Goal: Task Accomplishment & Management: Use online tool/utility

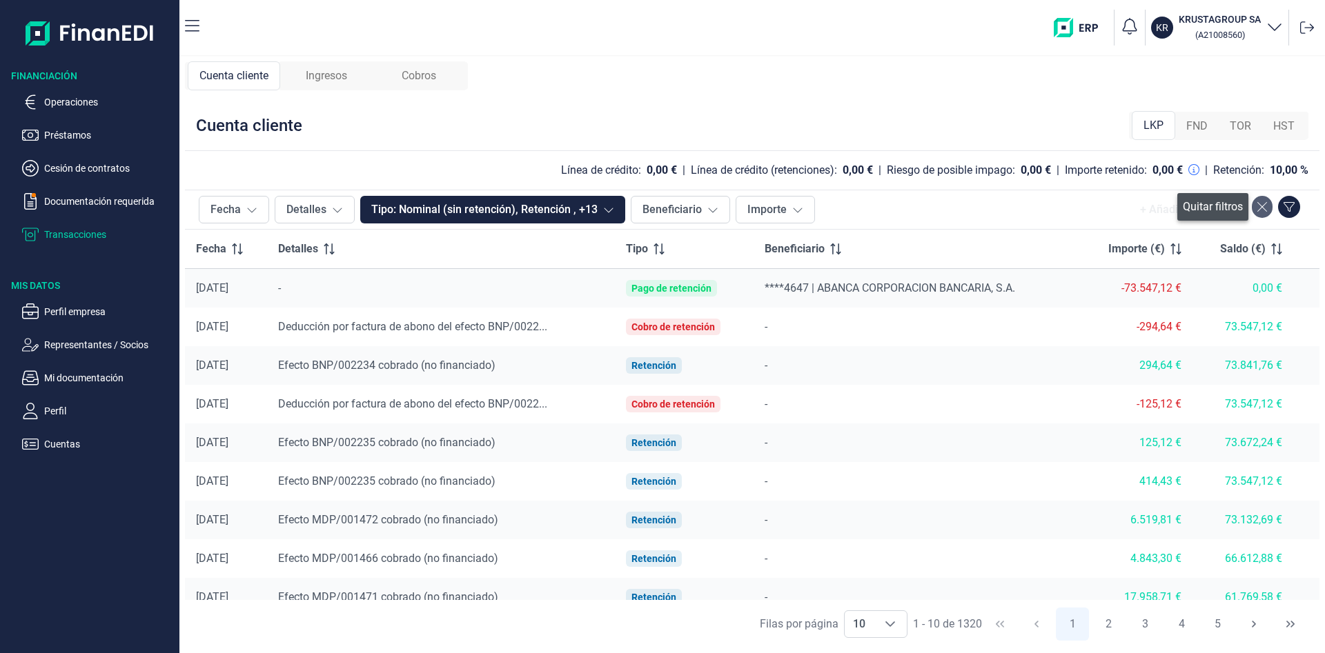
click at [1264, 207] on icon at bounding box center [1262, 206] width 10 height 11
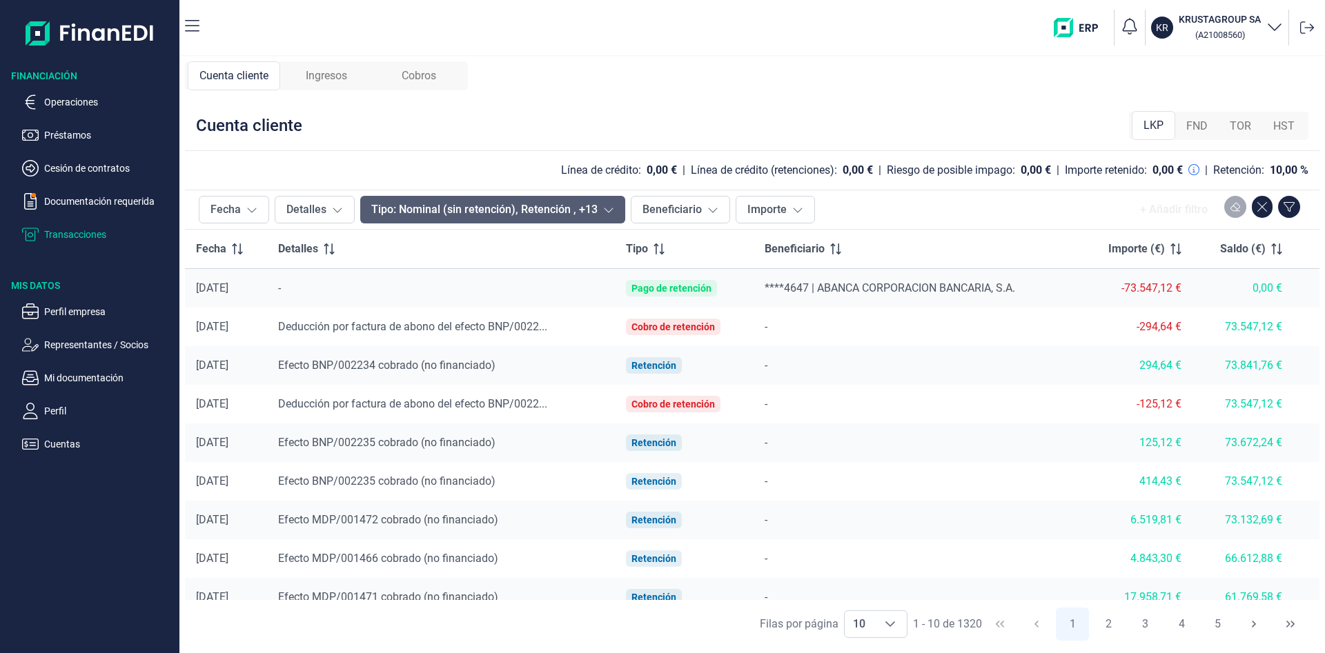
click at [613, 210] on button "Tipo: Nominal (sin retención), Retención , +13" at bounding box center [492, 210] width 265 height 28
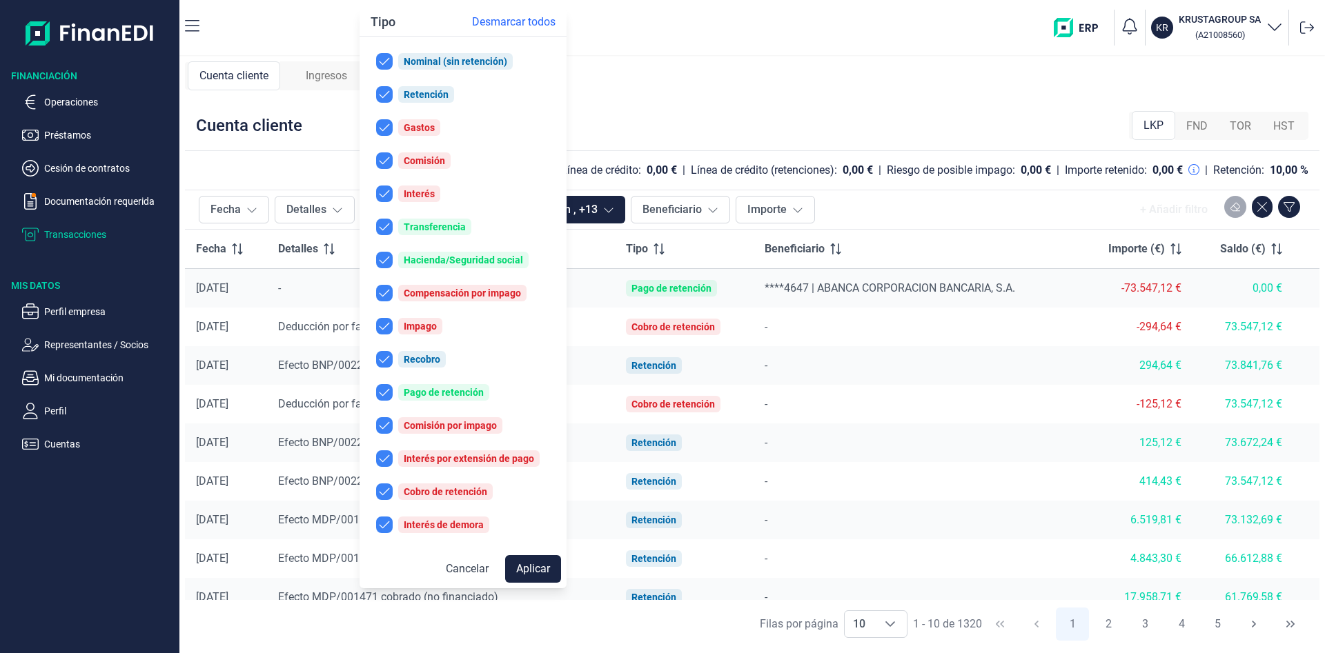
click at [515, 22] on span "Desmarcar todos" at bounding box center [513, 22] width 83 height 17
checkbox input "false"
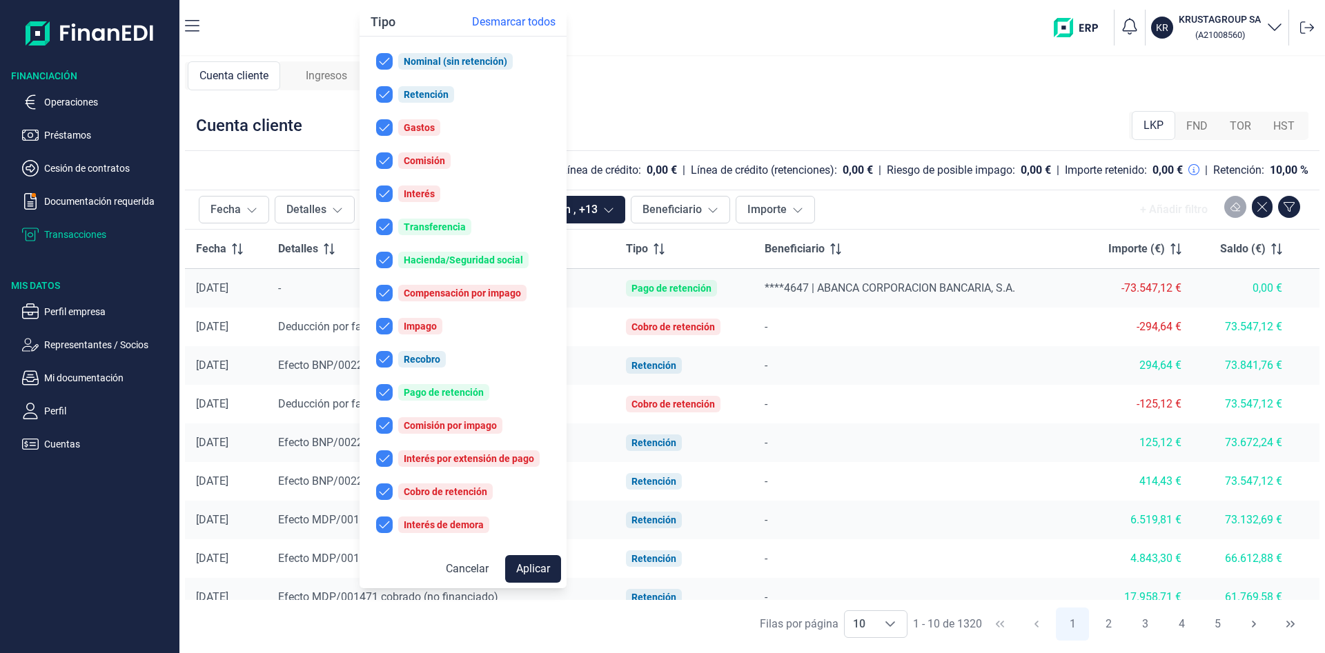
checkbox input "false"
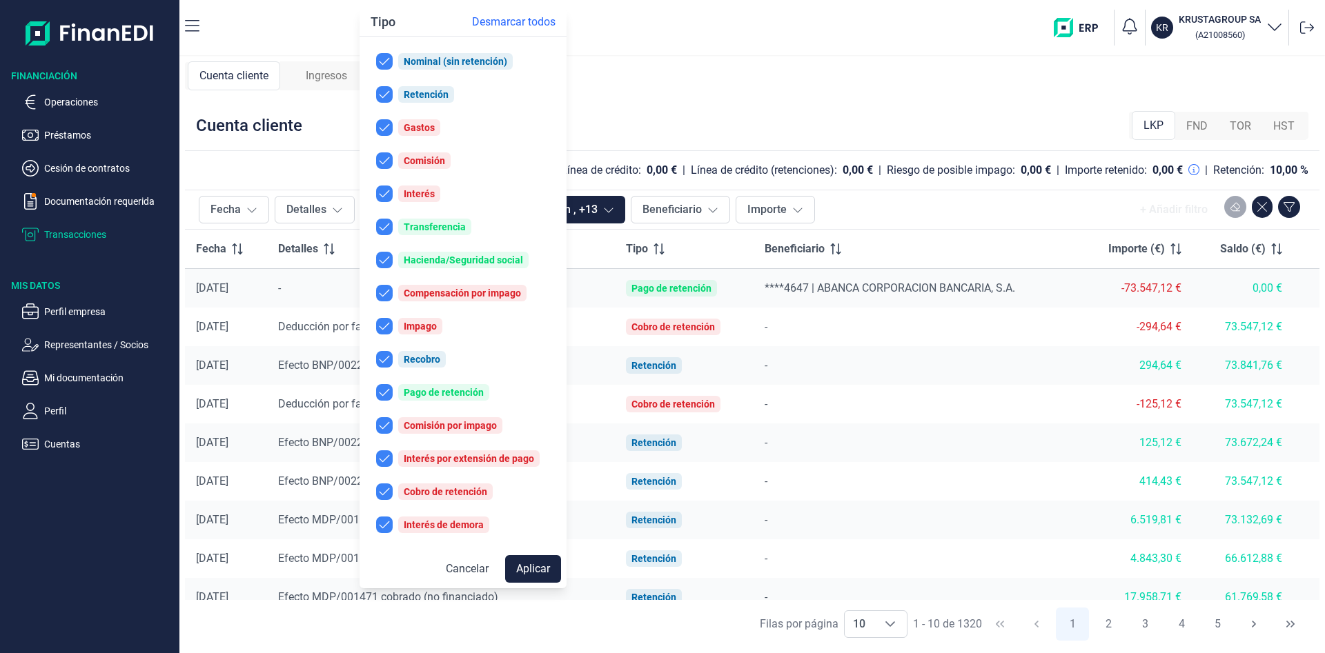
checkbox input "false"
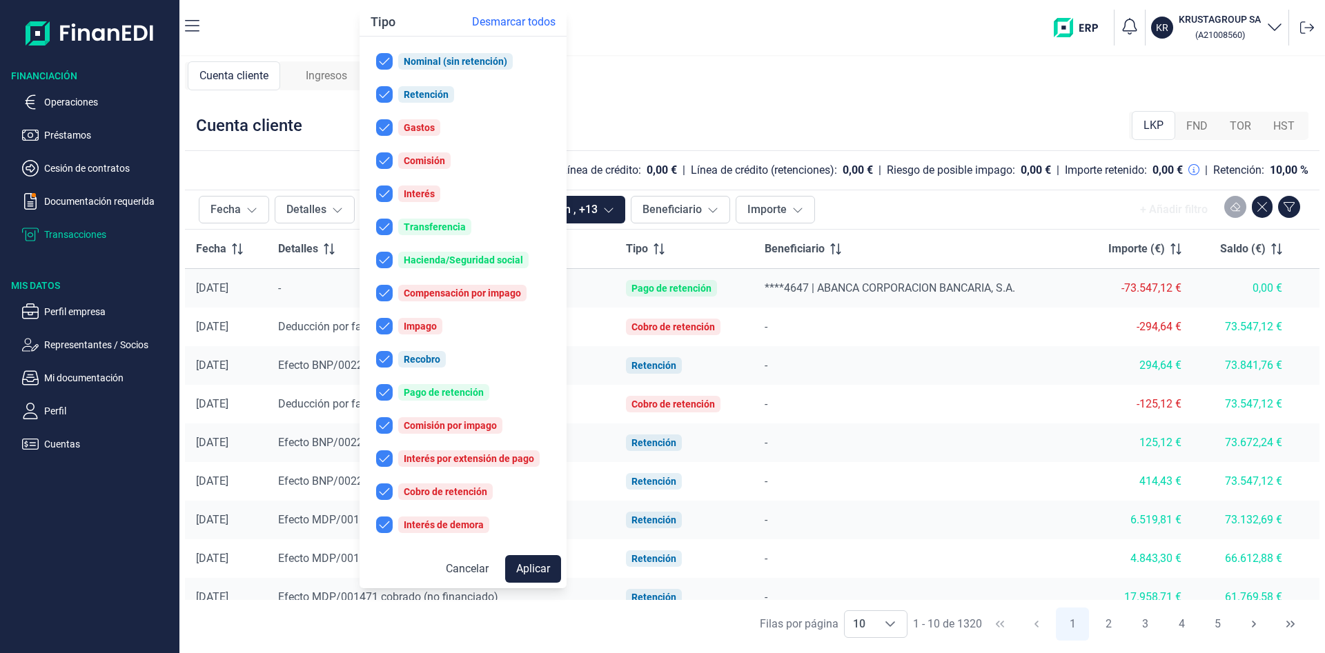
checkbox input "false"
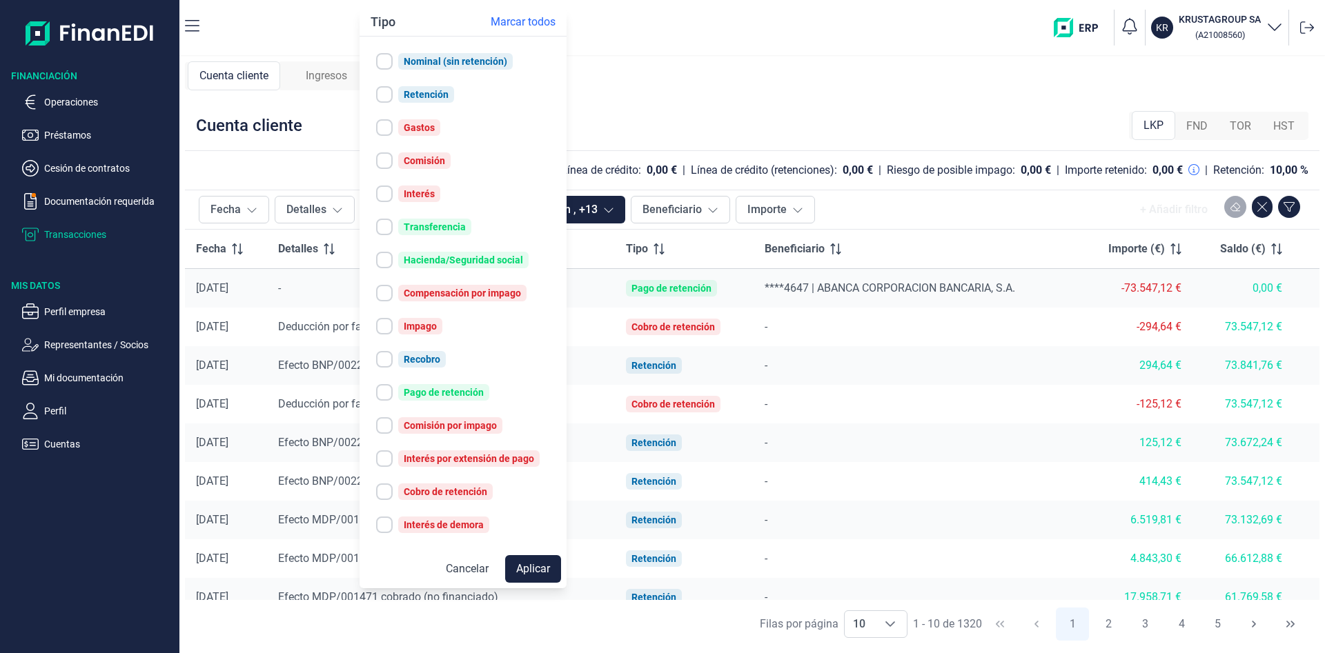
click at [383, 390] on input "checkbox" at bounding box center [384, 392] width 17 height 17
checkbox input "true"
click at [384, 265] on input "checkbox" at bounding box center [384, 260] width 17 height 17
checkbox input "true"
click at [386, 236] on button "Transferencia" at bounding box center [463, 227] width 196 height 28
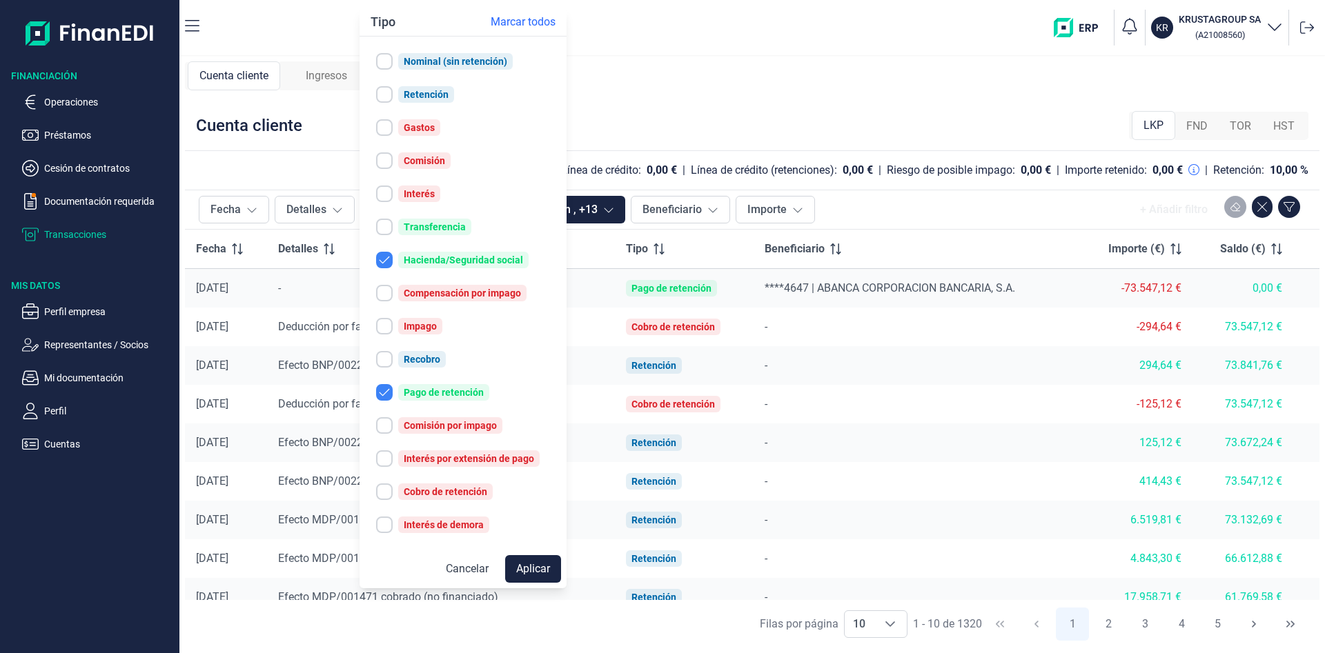
checkbox input "true"
click at [531, 560] on button "Aplicar" at bounding box center [533, 569] width 56 height 28
